Goal: Book appointment/travel/reservation

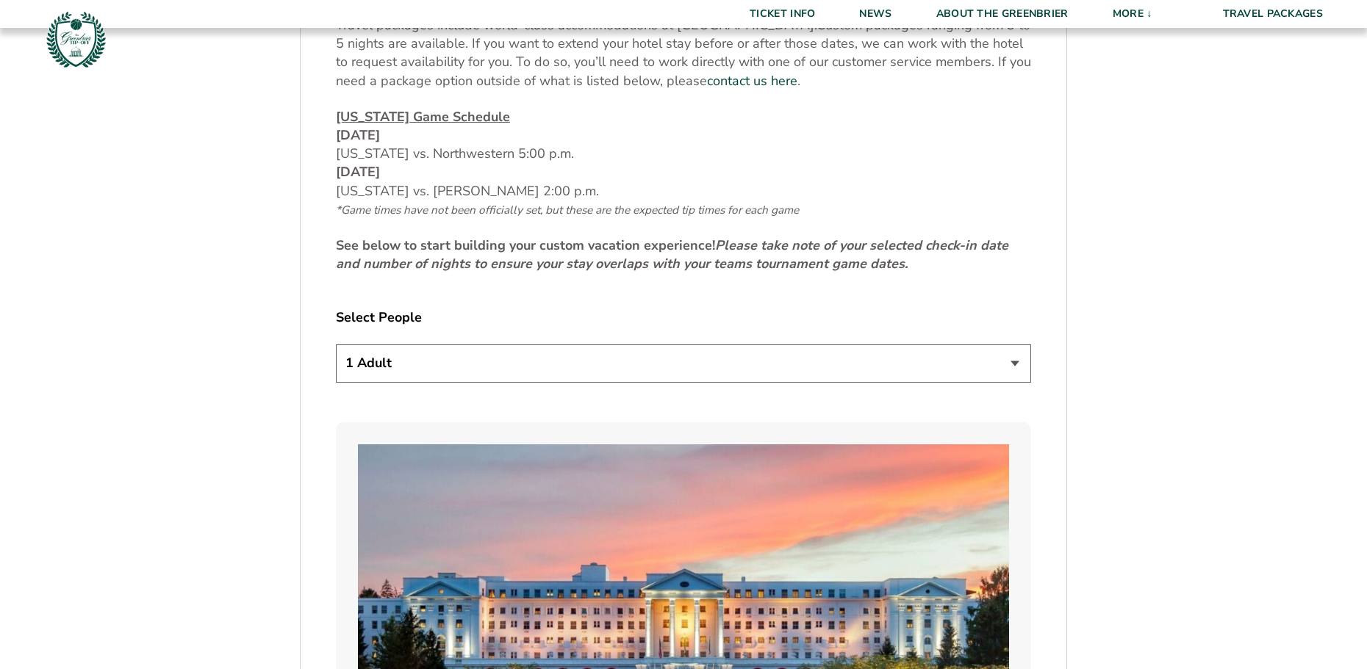
scroll to position [735, 0]
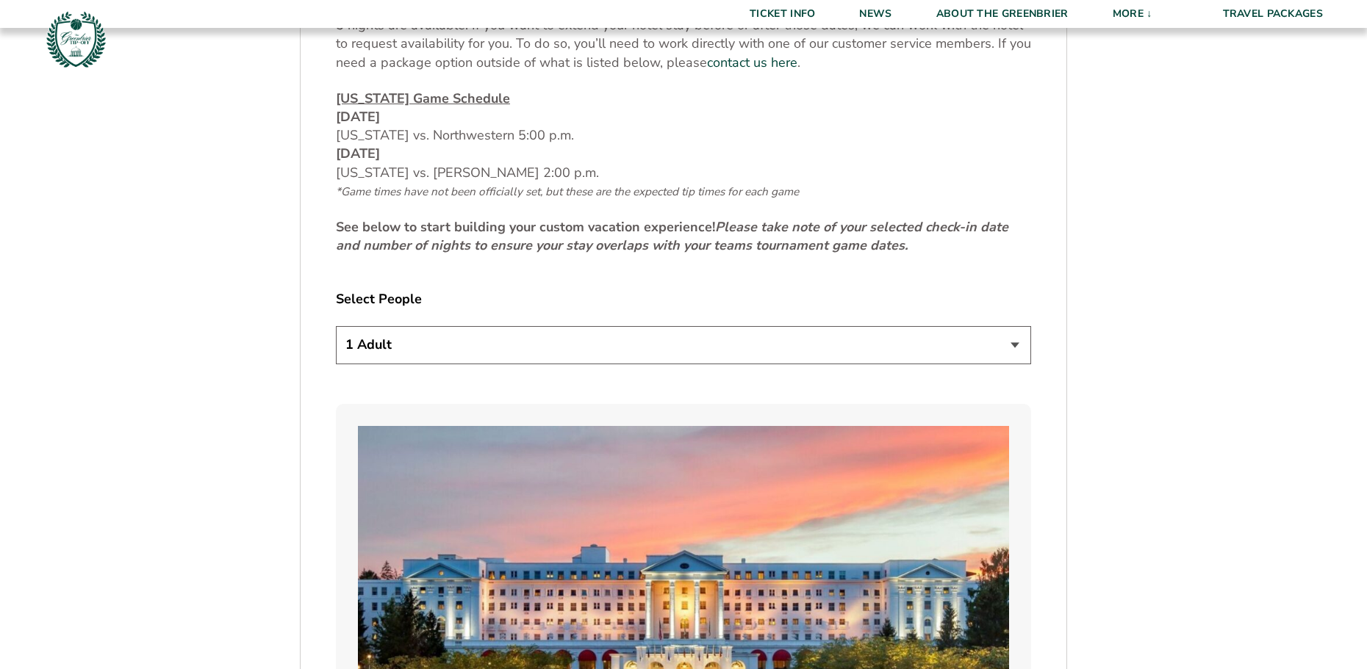
click at [1011, 344] on select "1 Adult 2 Adults 3 Adults 4 Adults 2 Adults + 1 Child 2 Adults + 2 Children 2 A…" at bounding box center [683, 344] width 695 height 37
select select "2 Adults"
click at [336, 326] on select "1 Adult 2 Adults 3 Adults 4 Adults 2 Adults + 1 Child 2 Adults + 2 Children 2 A…" at bounding box center [683, 344] width 695 height 37
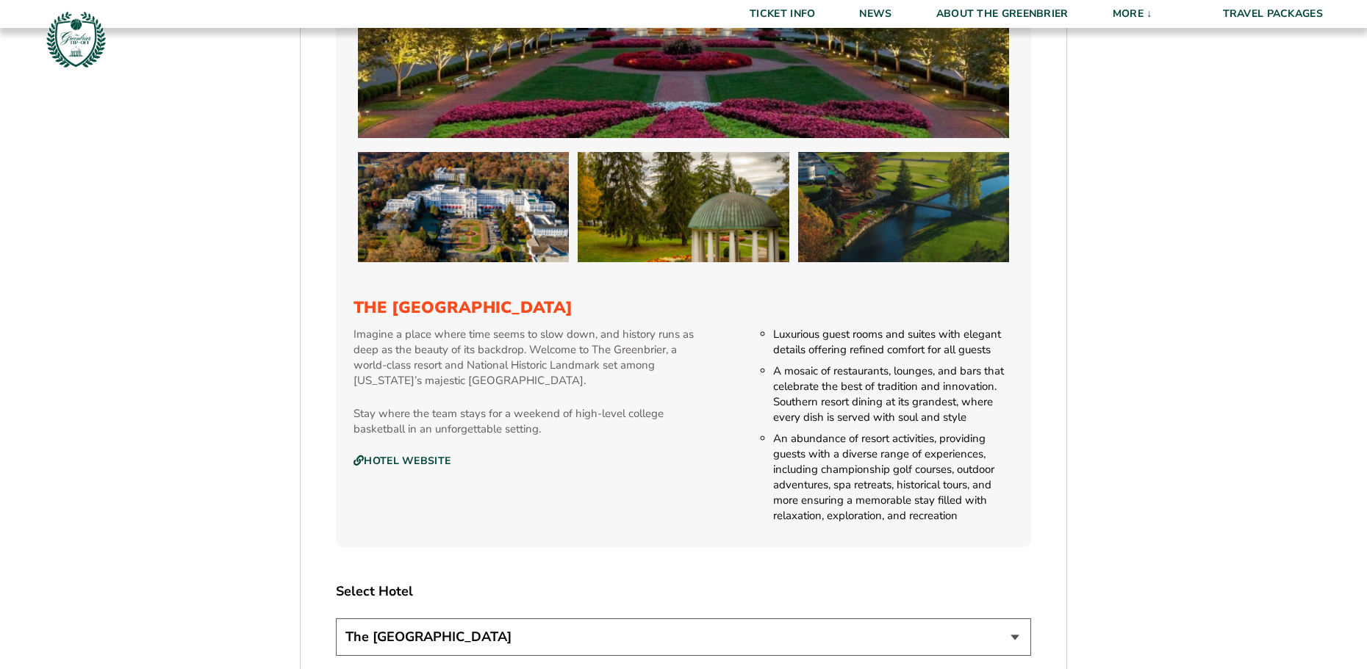
scroll to position [1543, 0]
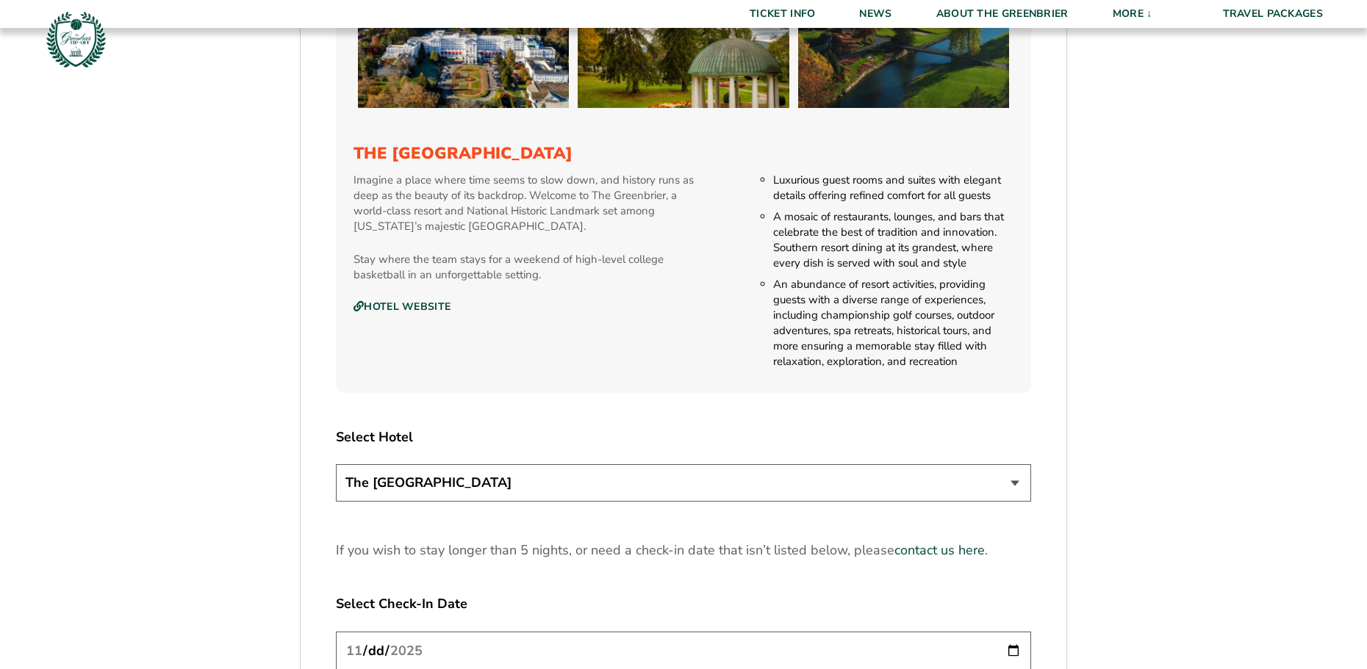
click at [1014, 481] on select "The [GEOGRAPHIC_DATA]" at bounding box center [683, 482] width 695 height 37
click at [336, 464] on select "The [GEOGRAPHIC_DATA]" at bounding box center [683, 482] width 695 height 37
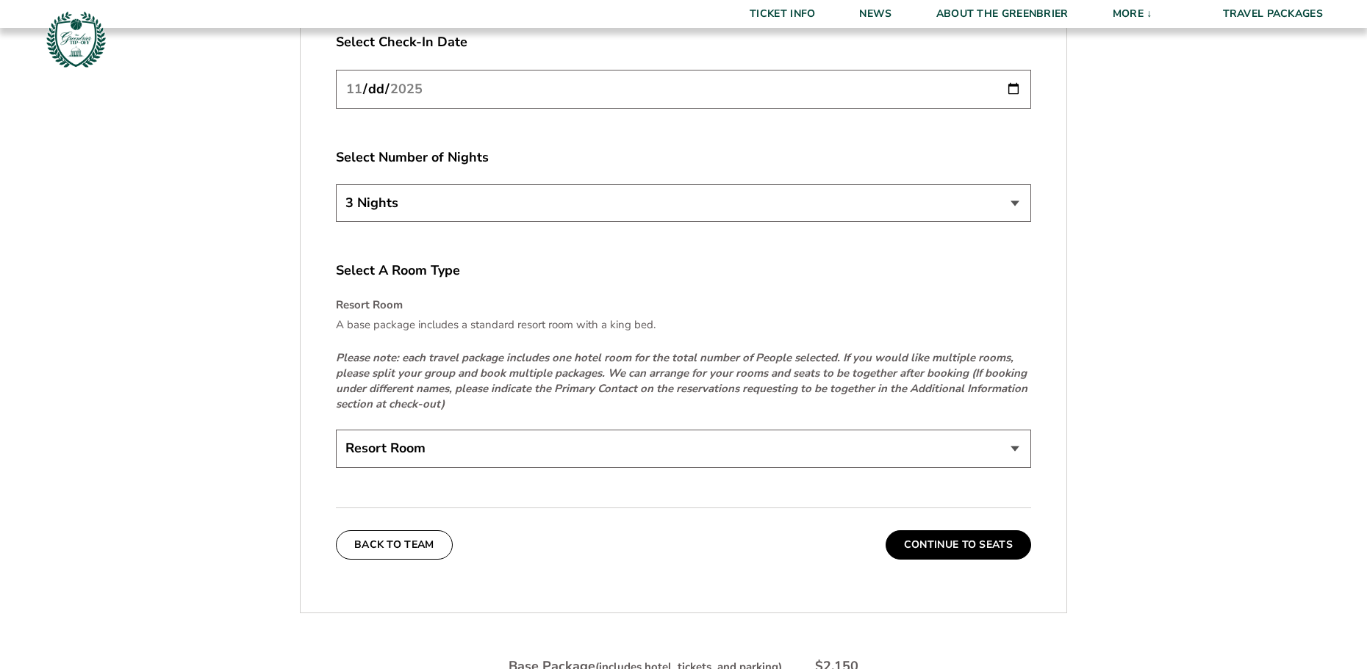
scroll to position [2131, 0]
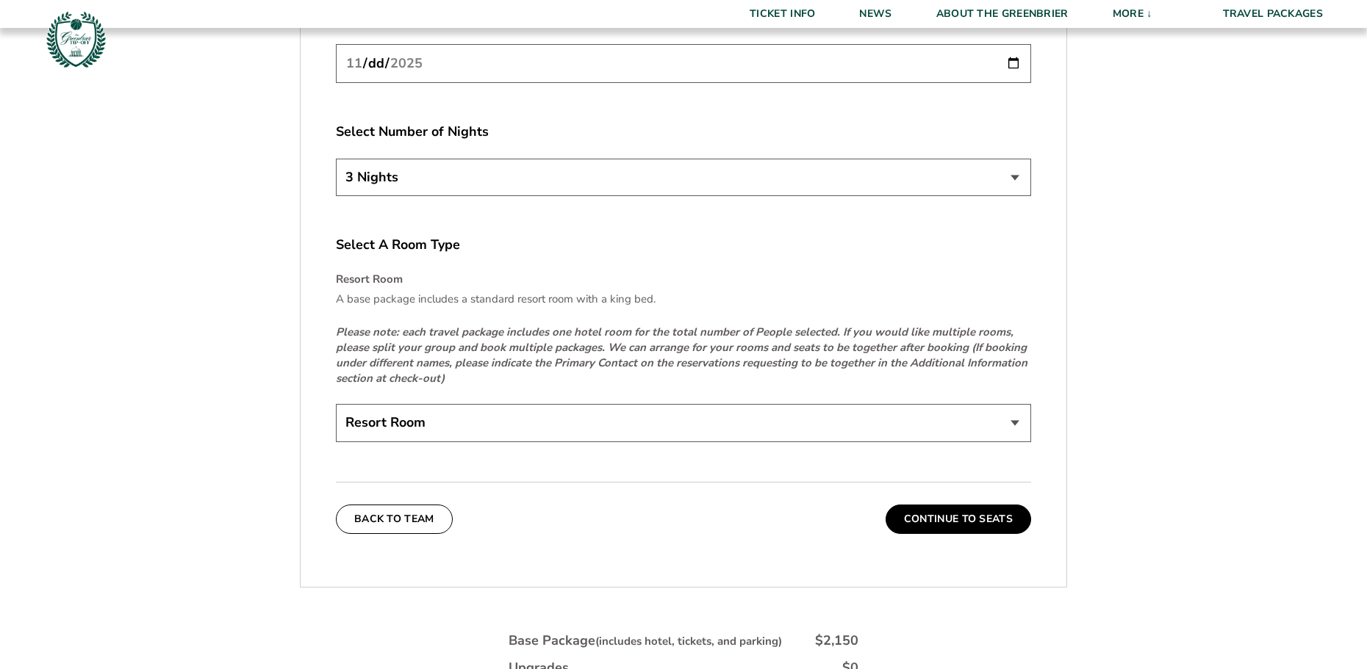
click at [1013, 423] on select "Resort Room" at bounding box center [683, 422] width 695 height 37
click at [336, 404] on select "Resort Room" at bounding box center [683, 422] width 695 height 37
click at [938, 517] on button "Continue To Seats" at bounding box center [957, 519] width 145 height 29
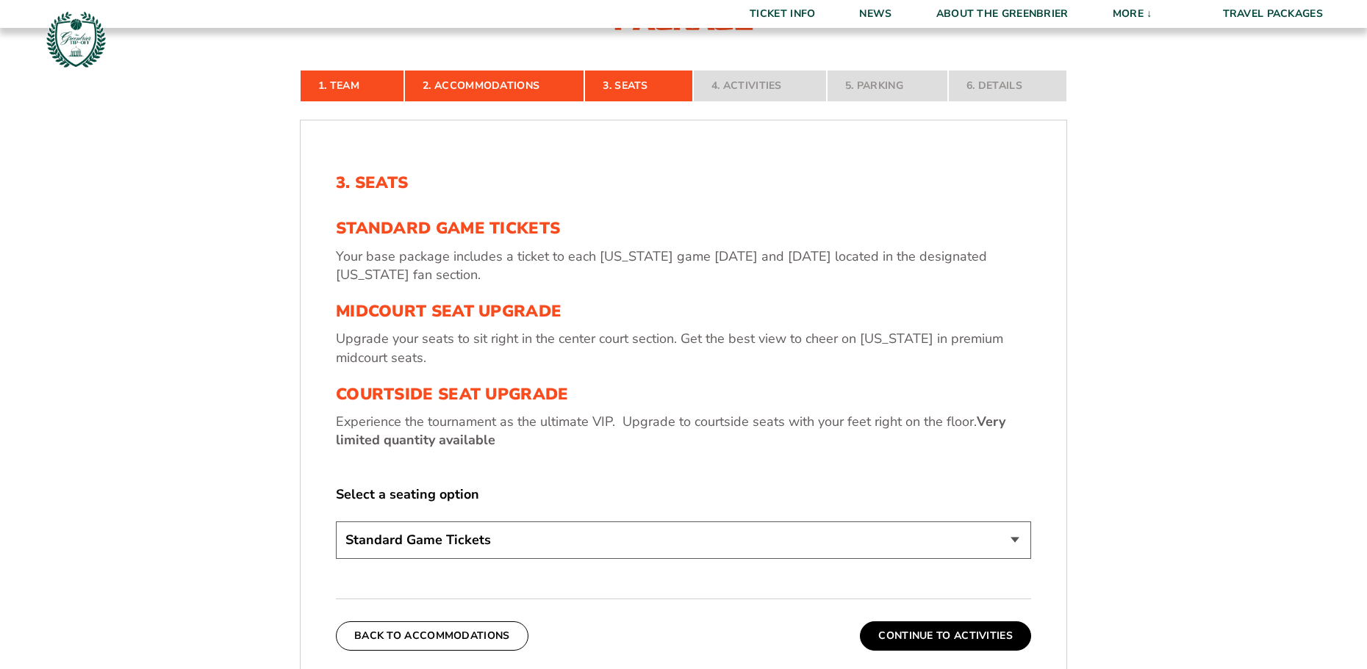
scroll to position [463, 0]
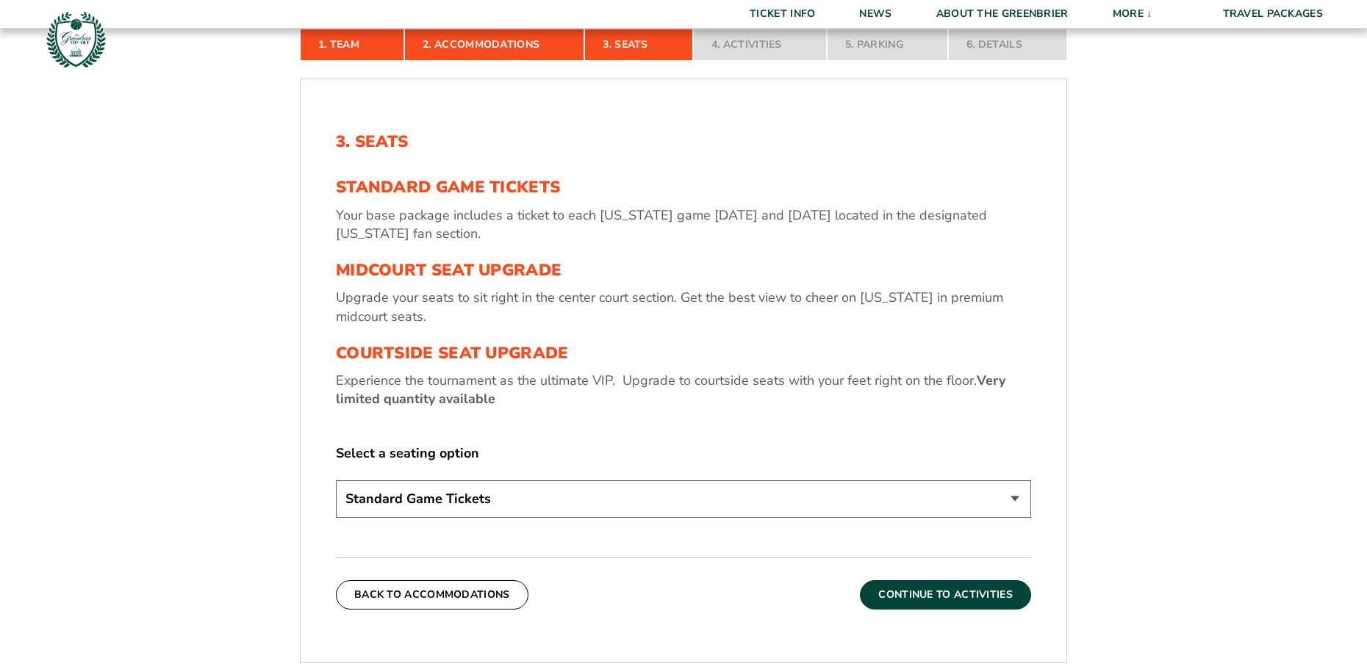
click at [920, 587] on button "Continue To Activities" at bounding box center [945, 595] width 171 height 29
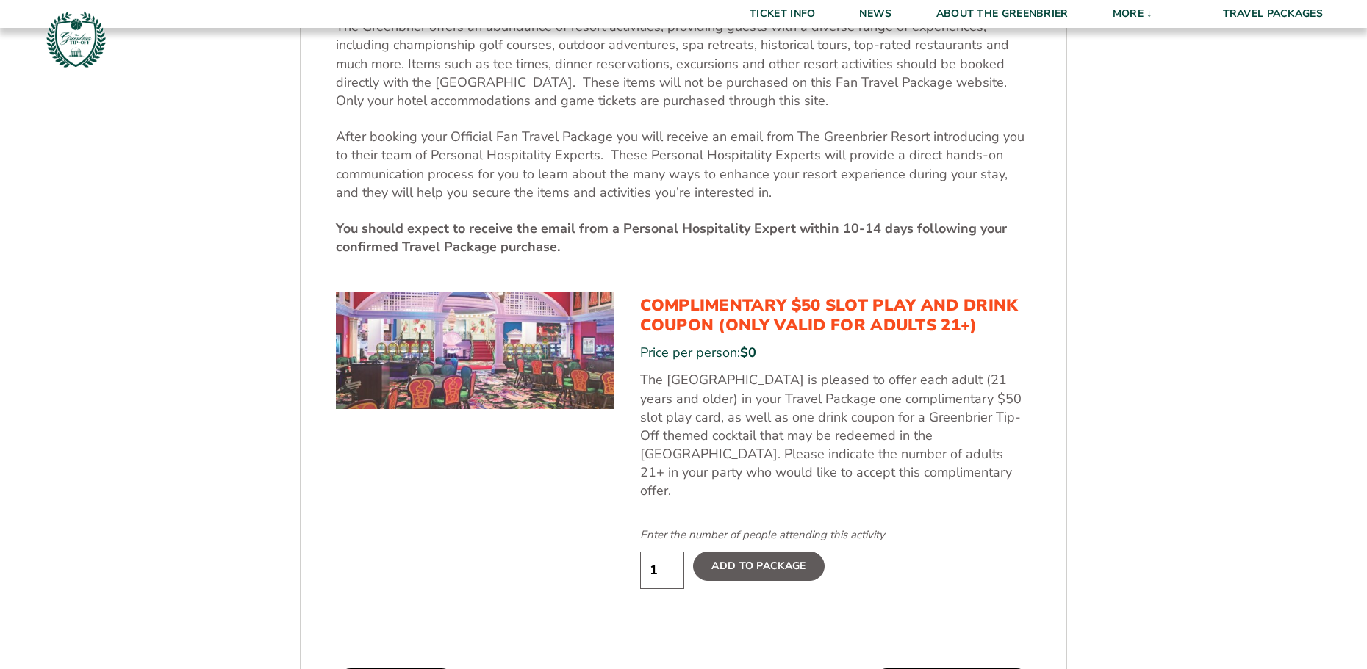
scroll to position [683, 0]
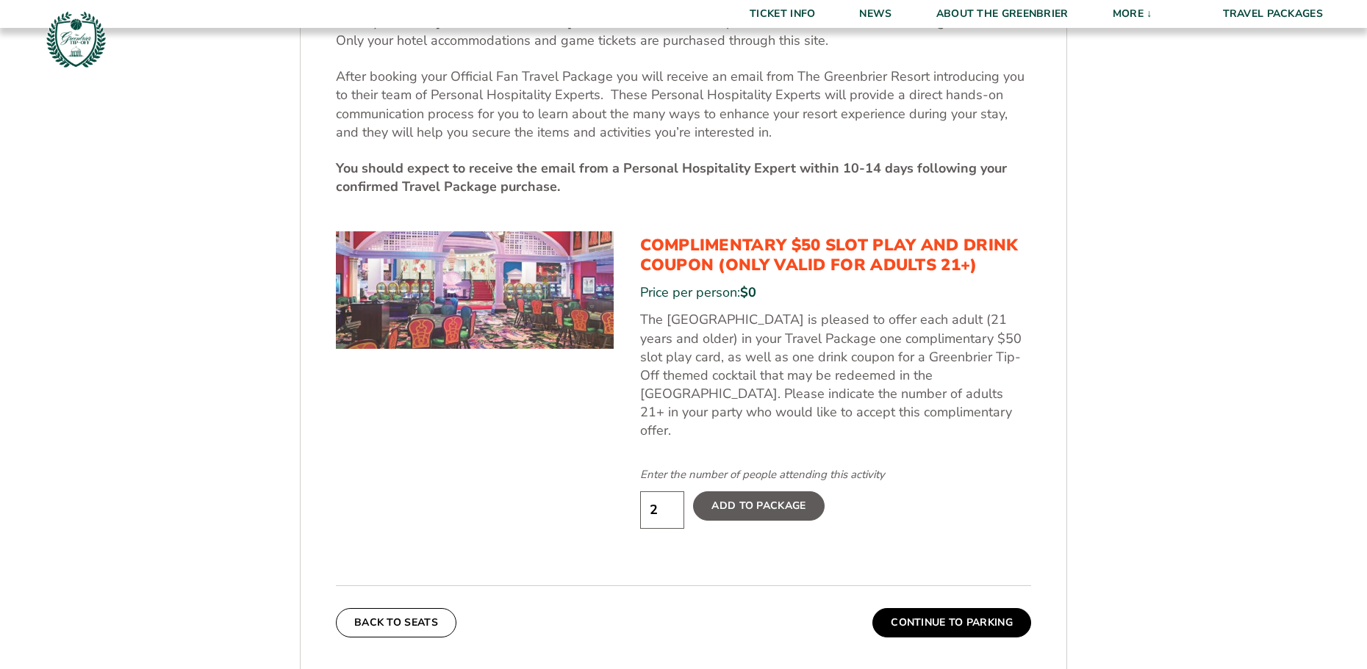
type input "2"
click at [671, 492] on input "2" at bounding box center [662, 510] width 44 height 37
click at [764, 492] on label "Add To Package" at bounding box center [758, 506] width 131 height 29
click at [0, 0] on input "Add To Package" at bounding box center [0, 0] width 0 height 0
click at [911, 608] on button "Continue To Parking" at bounding box center [951, 622] width 159 height 29
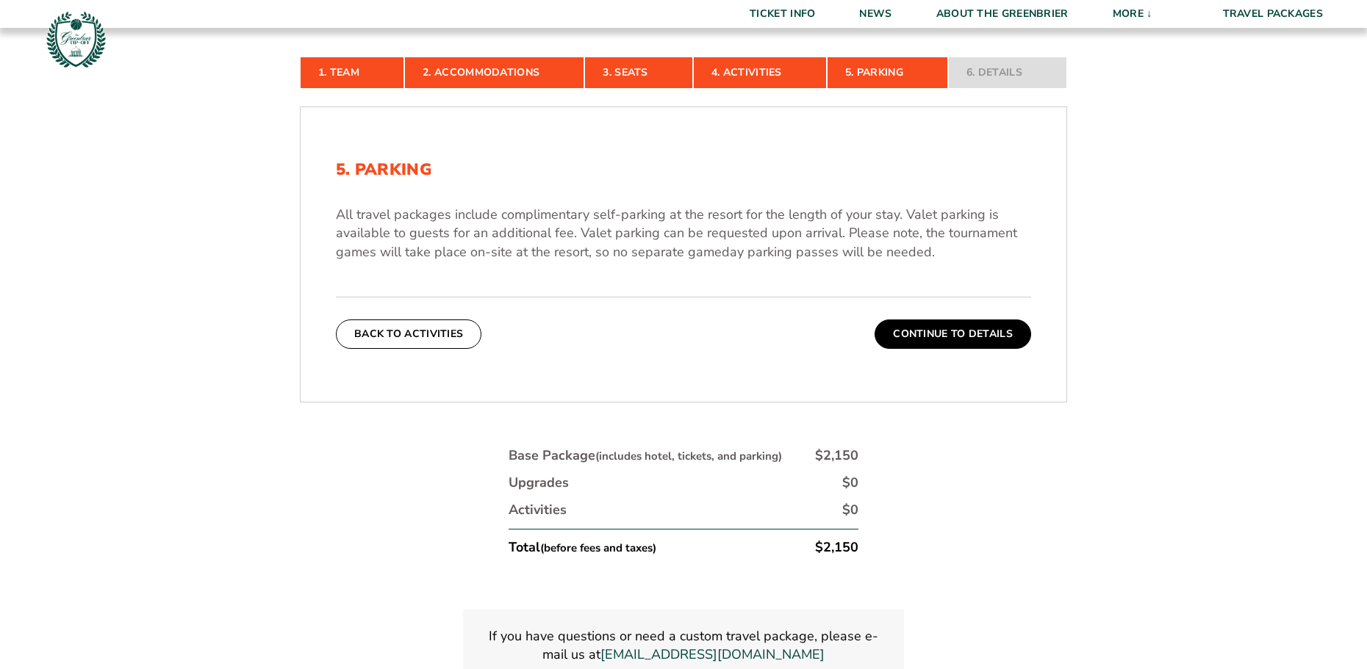
scroll to position [463, 0]
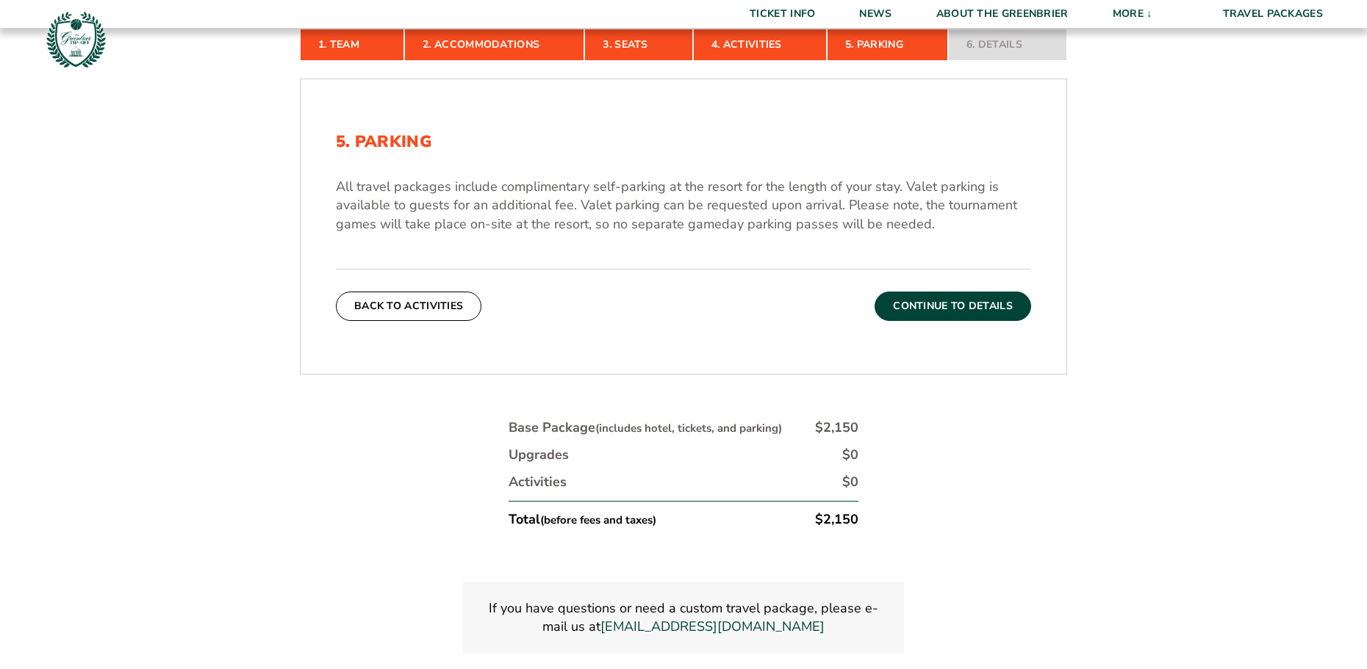
click at [929, 309] on button "Continue To Details" at bounding box center [952, 306] width 157 height 29
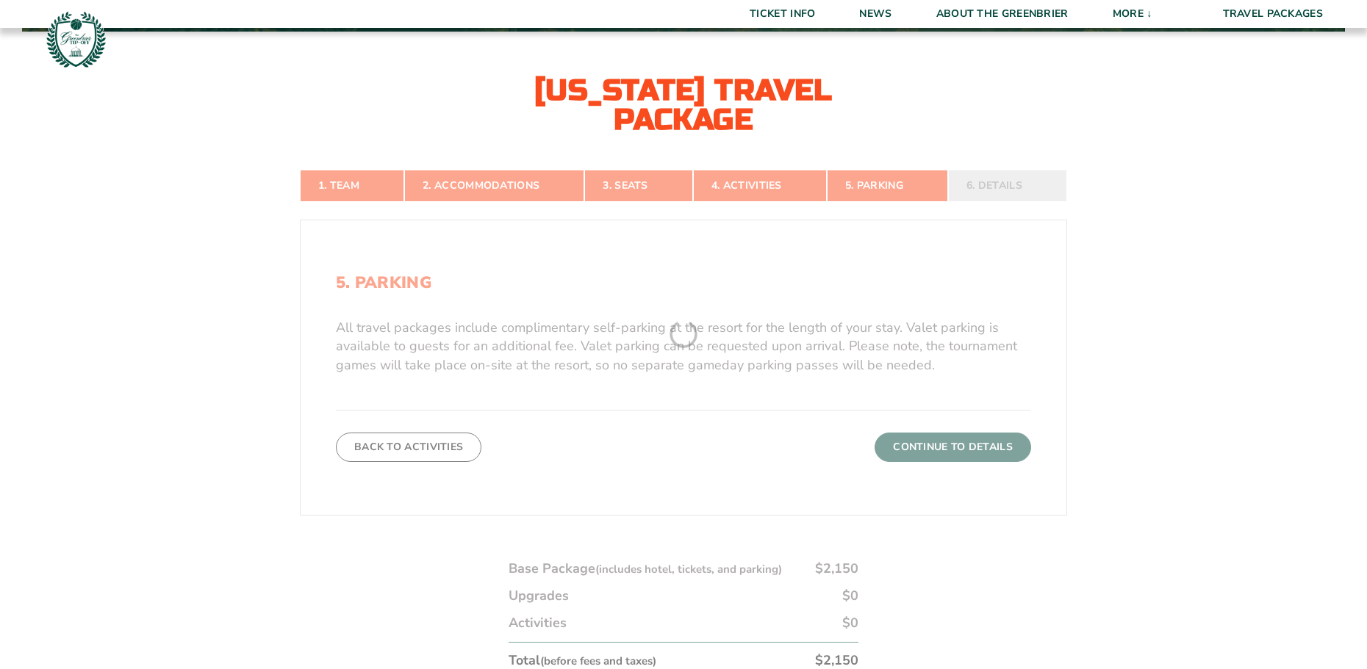
scroll to position [316, 0]
